Goal: Navigation & Orientation: Find specific page/section

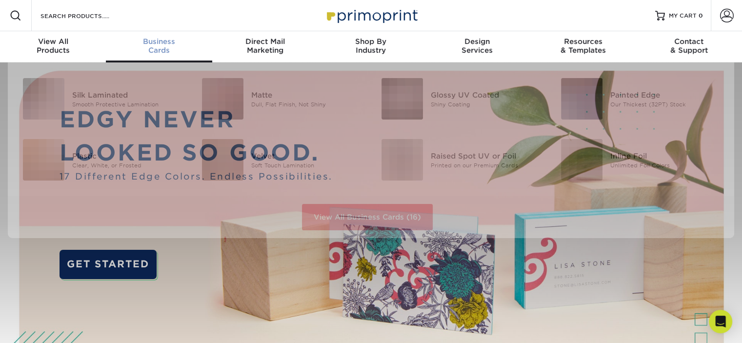
click at [156, 50] on div "Business Cards" at bounding box center [159, 46] width 106 height 18
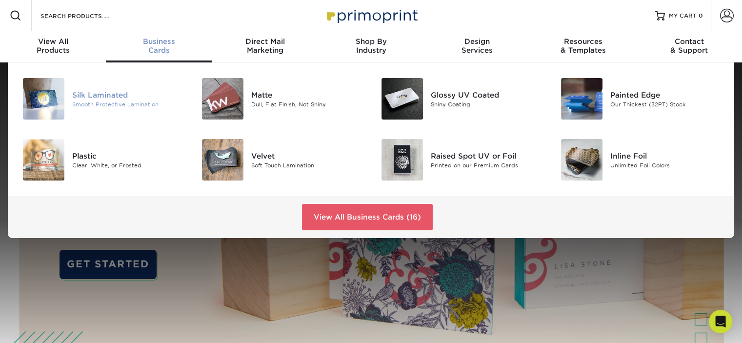
click at [113, 105] on div "Smooth Protective Lamination" at bounding box center [128, 104] width 112 height 8
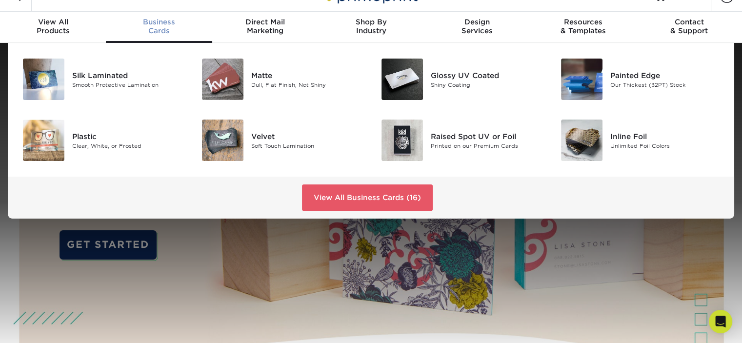
scroll to position [101, 0]
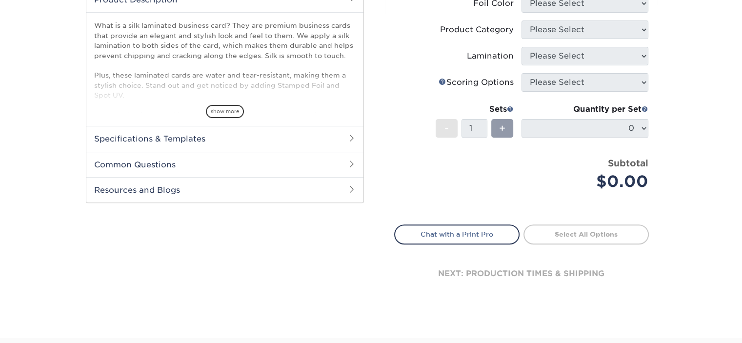
scroll to position [341, 0]
click at [149, 190] on h2 "Resources and Blogs" at bounding box center [224, 189] width 277 height 25
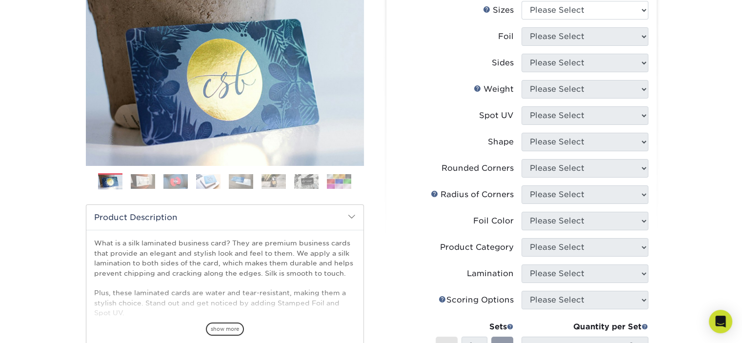
scroll to position [244, 0]
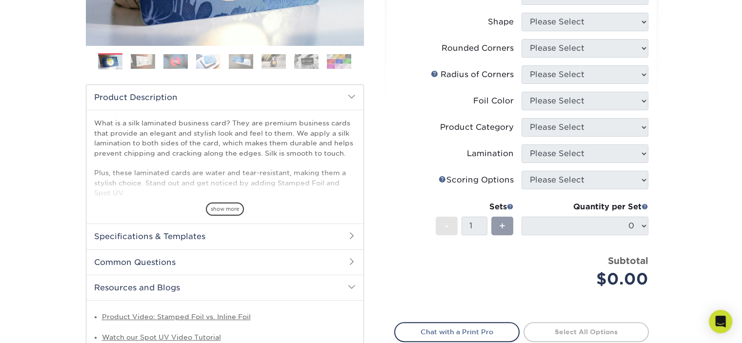
click at [146, 261] on h2 "Common Questions" at bounding box center [224, 261] width 277 height 25
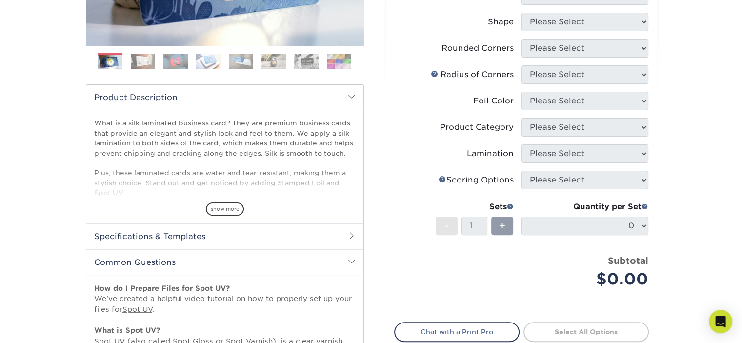
click at [162, 238] on h2 "Specifications & Templates" at bounding box center [224, 235] width 277 height 25
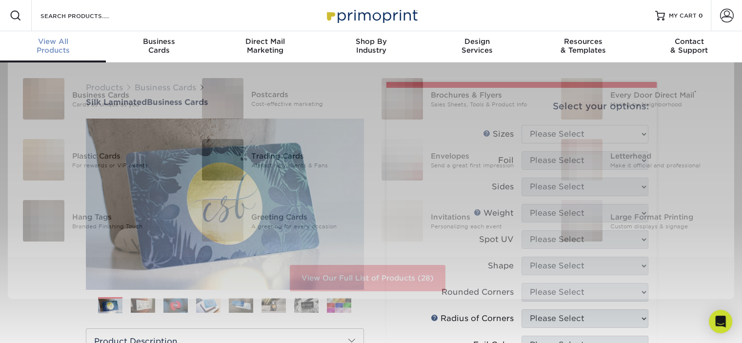
scroll to position [0, 0]
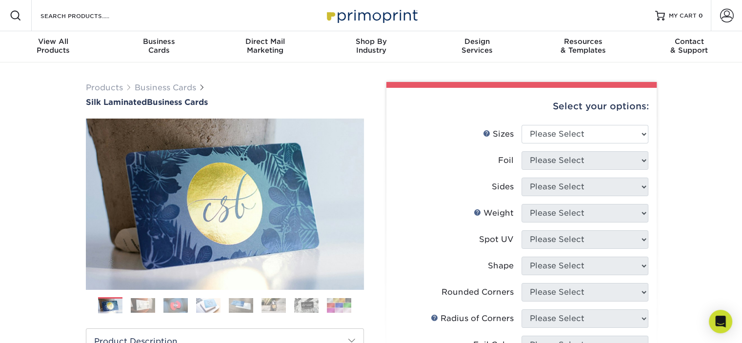
click at [18, 17] on span at bounding box center [16, 16] width 12 height 12
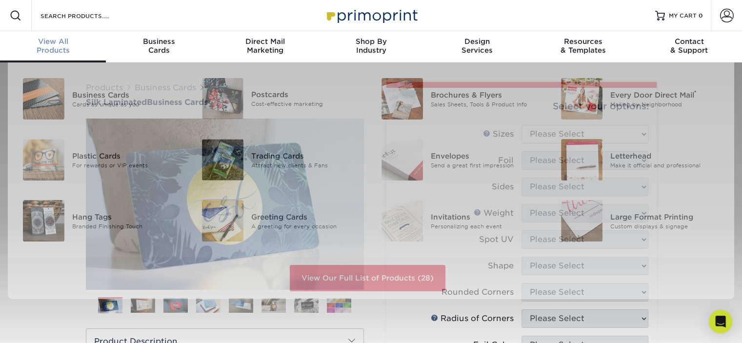
scroll to position [0, 0]
click at [42, 46] on div "View All Products" at bounding box center [53, 46] width 106 height 18
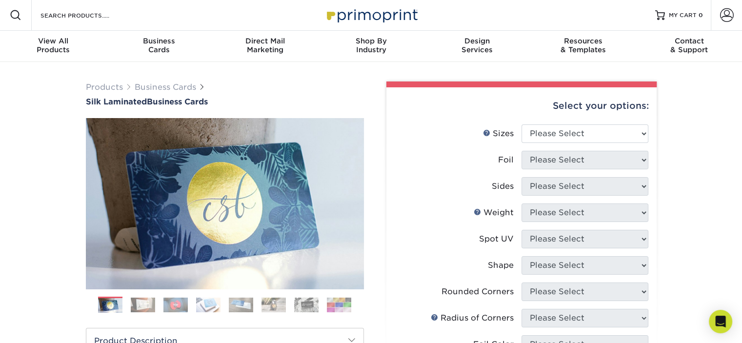
click at [398, 12] on img at bounding box center [371, 14] width 98 height 21
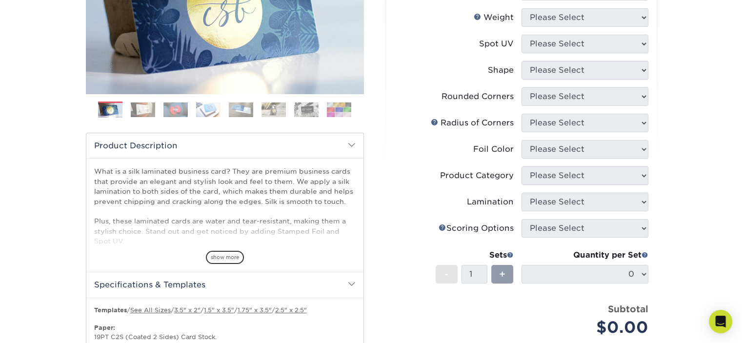
scroll to position [215, 0]
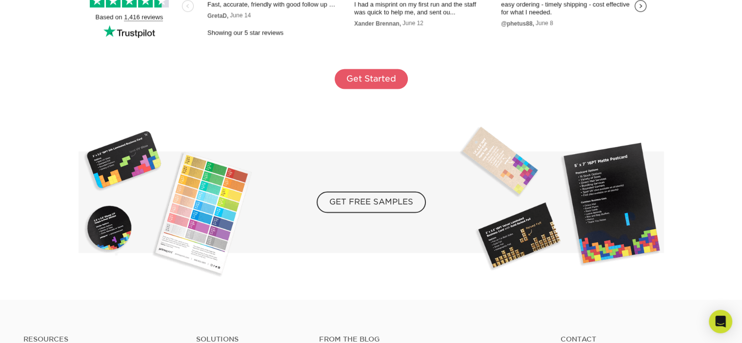
scroll to position [1463, 0]
